Goal: Information Seeking & Learning: Learn about a topic

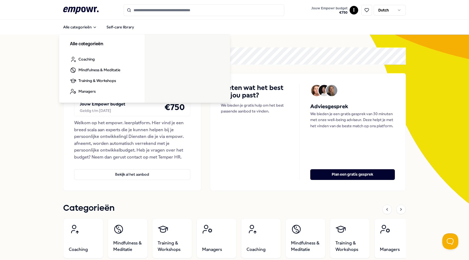
click at [79, 10] on icon ".empowr-logo_svg__cls-1{fill:#03032f}" at bounding box center [80, 10] width 35 height 10
click at [116, 27] on link "Self-care library" at bounding box center [120, 27] width 36 height 11
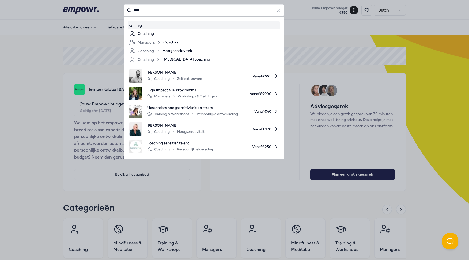
type input "****"
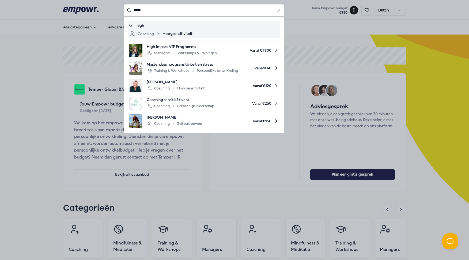
click at [199, 31] on div "Coaching Hoogsensitiviteit" at bounding box center [204, 34] width 150 height 6
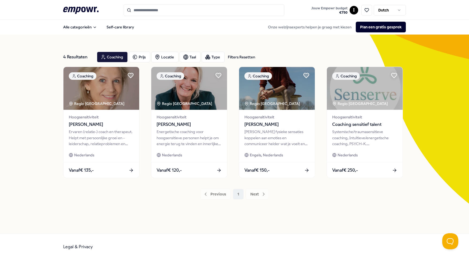
click at [255, 193] on div "Previous 1 Next" at bounding box center [234, 194] width 343 height 11
click at [238, 194] on div "Previous 1 Next" at bounding box center [234, 194] width 343 height 11
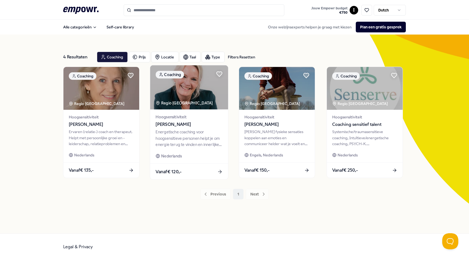
click at [170, 146] on div "Energetische coaching voor hoogsensitieve personen helpt je om energie terug te…" at bounding box center [189, 138] width 67 height 18
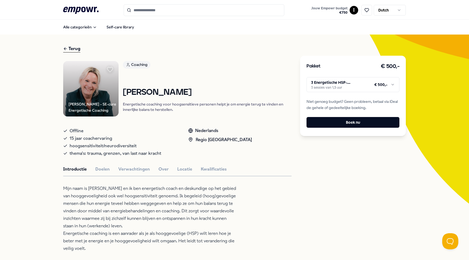
click at [374, 85] on html ".empowr-logo_svg__cls-1{fill:#03032f} Jouw Empowr budget € 750 I Dutch Alle cat…" at bounding box center [234, 130] width 469 height 260
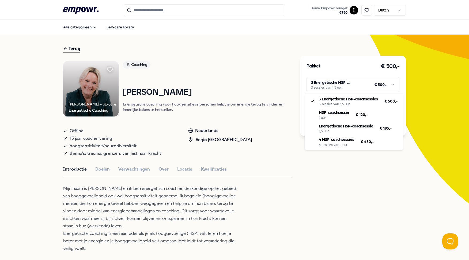
click at [37, 139] on html ".empowr-logo_svg__cls-1{fill:#03032f} Jouw Empowr budget € 750 I Dutch Alle cat…" at bounding box center [234, 130] width 469 height 260
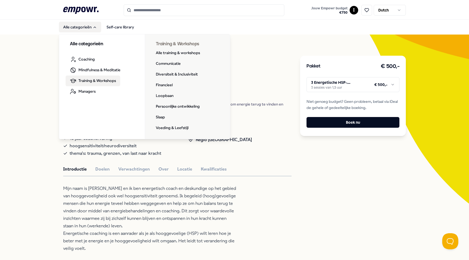
click at [93, 78] on span "Training & Workshops" at bounding box center [96, 81] width 37 height 6
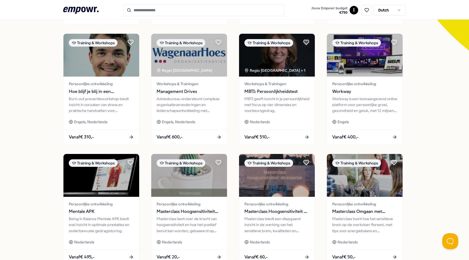
scroll to position [218, 0]
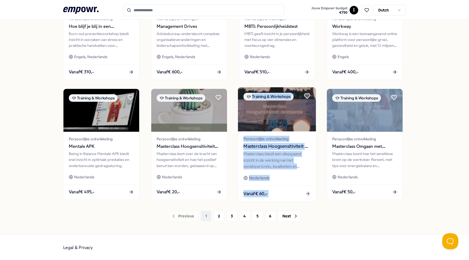
click at [222, 214] on button "2" at bounding box center [219, 216] width 11 height 11
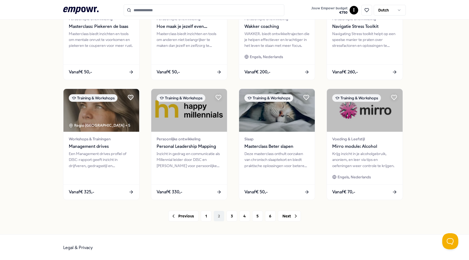
click at [217, 216] on div "Previous 1 2 3 4 5 6 Next" at bounding box center [234, 216] width 343 height 11
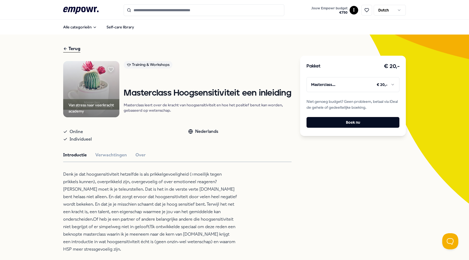
scroll to position [1, 0]
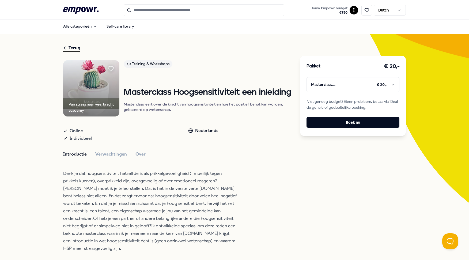
click at [332, 85] on html ".empowr-logo_svg__cls-1{fill:#03032f} Jouw Empowr budget € 750 I Dutch Alle cat…" at bounding box center [234, 130] width 469 height 260
click at [285, 76] on html ".empowr-logo_svg__cls-1{fill:#03032f} Jouw Empowr budget € 750 I Dutch Alle cat…" at bounding box center [234, 130] width 469 height 260
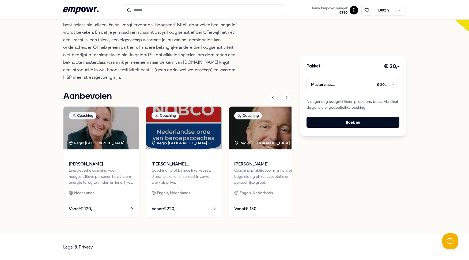
scroll to position [0, 0]
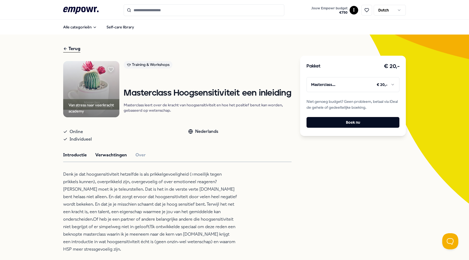
click at [108, 159] on button "Verwachtingen" at bounding box center [111, 155] width 32 height 7
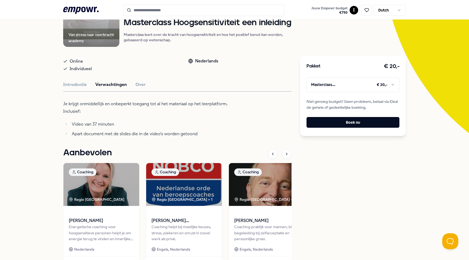
scroll to position [74, 0]
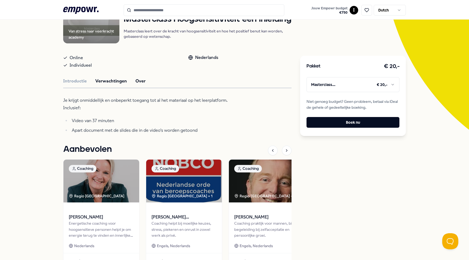
click at [138, 85] on button "Over" at bounding box center [140, 81] width 10 height 7
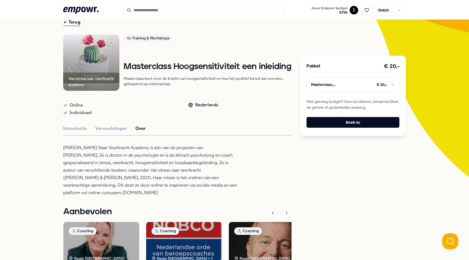
scroll to position [41, 0]
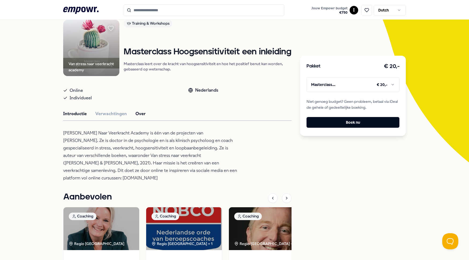
click at [76, 117] on button "Introductie" at bounding box center [75, 113] width 24 height 7
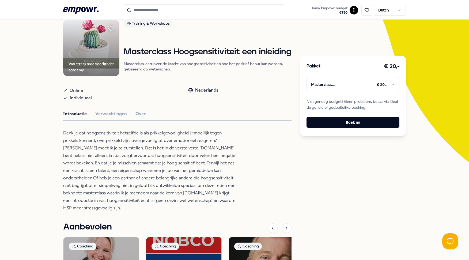
scroll to position [40, 0]
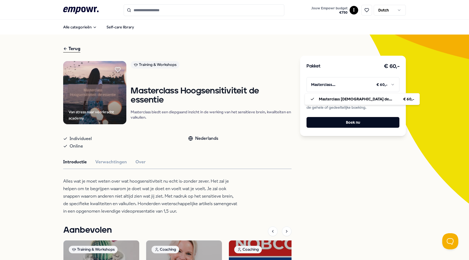
click at [349, 88] on html ".empowr-logo_svg__cls-1{fill:#03032f} Jouw Empowr budget € 750 I Dutch Alle cat…" at bounding box center [234, 130] width 469 height 260
click at [361, 48] on html ".empowr-logo_svg__cls-1{fill:#03032f} Jouw Empowr budget € 750 I Dutch Alle cat…" at bounding box center [234, 130] width 469 height 260
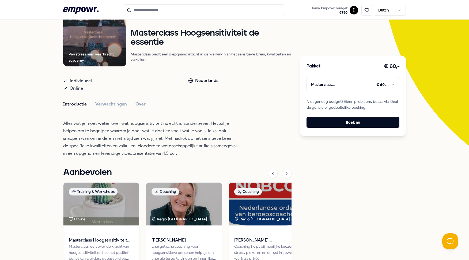
scroll to position [84, 0]
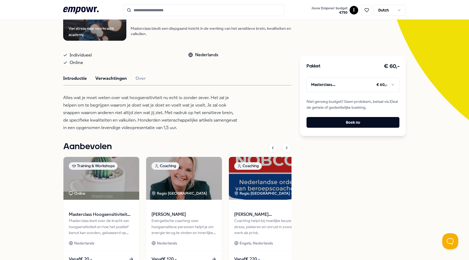
click at [100, 81] on button "Verwachtingen" at bounding box center [111, 78] width 32 height 7
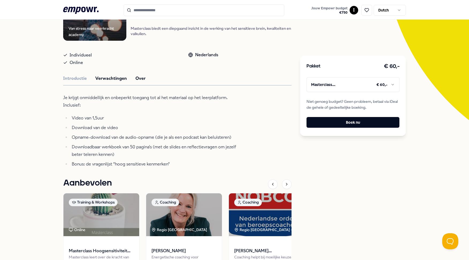
click at [137, 77] on button "Over" at bounding box center [140, 78] width 10 height 7
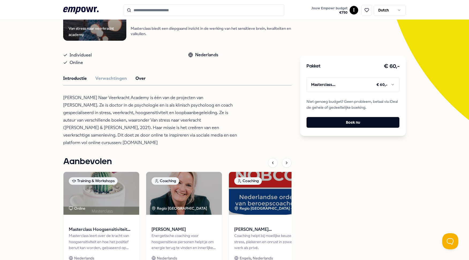
click at [75, 77] on button "Introductie" at bounding box center [75, 78] width 24 height 7
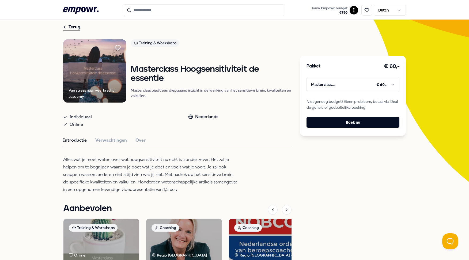
scroll to position [22, 0]
click at [142, 142] on button "Over" at bounding box center [140, 140] width 10 height 7
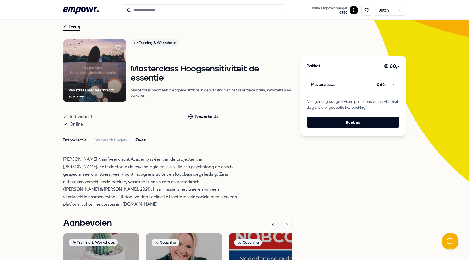
click at [78, 143] on button "Introductie" at bounding box center [75, 140] width 24 height 7
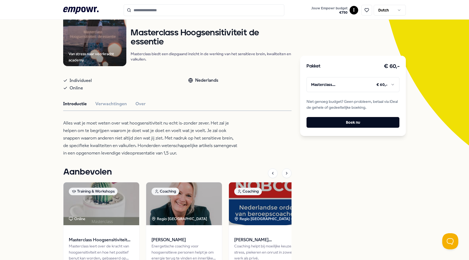
scroll to position [62, 0]
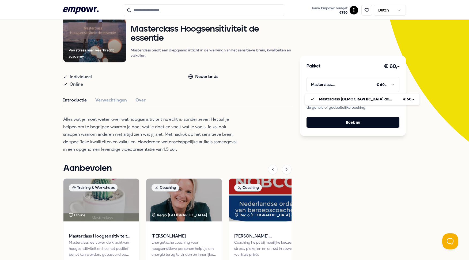
click at [355, 89] on html ".empowr-logo_svg__cls-1{fill:#03032f} Jouw Empowr budget € 750 I Dutch Alle cat…" at bounding box center [234, 130] width 469 height 260
click at [421, 85] on html ".empowr-logo_svg__cls-1{fill:#03032f} Jouw Empowr budget € 750 I Dutch Alle cat…" at bounding box center [234, 130] width 469 height 260
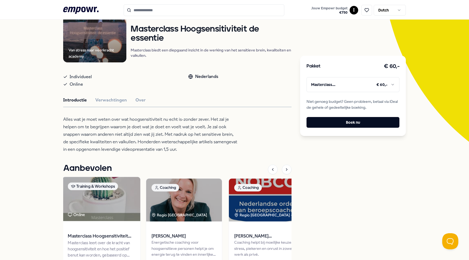
scroll to position [40, 0]
